Goal: Check status: Check status

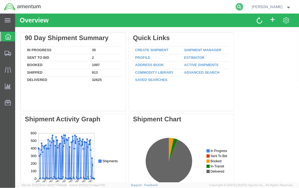
click at [241, 5] on icon at bounding box center [240, 7] width 8 height 8
click at [185, 11] on input "search" at bounding box center [153, 6] width 165 height 13
type input "56818957"
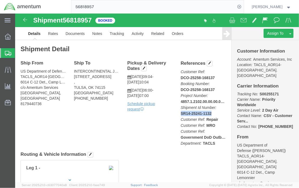
drag, startPoint x: 162, startPoint y: 100, endPoint x: 197, endPoint y: 102, distance: 34.9
click div "References Customer Ref: DCO-25258-168137 Booking Number: DCO-25258-168137 Proj…"
drag, startPoint x: 190, startPoint y: 101, endPoint x: 169, endPoint y: 100, distance: 21.7
click div "Pickup & Delivery Dates [DATE] 09:04 - [DATE] 10:04 [DATE] 06:00 - [DATE] 07:00…"
drag, startPoint x: 164, startPoint y: 100, endPoint x: 195, endPoint y: 100, distance: 31.4
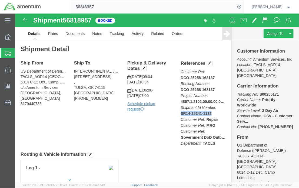
click p "Customer Ref: DCO-25258-168137 Booking Number: DCO-25258-168137 Project Number:…"
drag, startPoint x: 193, startPoint y: 100, endPoint x: 86, endPoint y: 120, distance: 109.6
click div "Ship From US Department of Defense ([PERSON_NAME]) TACLS_AOR14-[GEOGRAPHIC_DATA…"
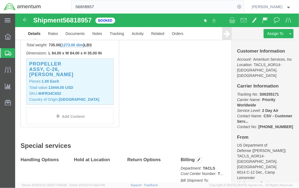
scroll to position [189, 0]
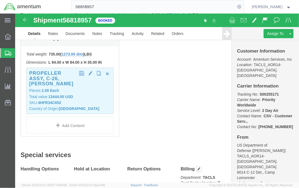
click p "Total value: 13444.00 USD"
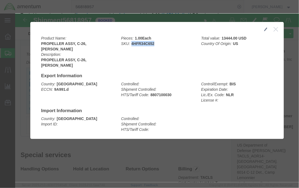
drag, startPoint x: 115, startPoint y: 31, endPoint x: 137, endPoint y: 31, distance: 22.7
click b "4HFR34C652"
copy b "4HFR34C652"
click div
click icon "button"
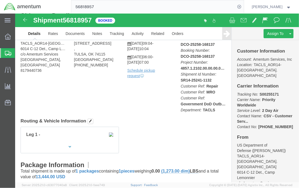
scroll to position [27, 0]
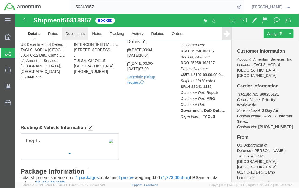
click link "Documents"
